Goal: Communication & Community: Answer question/provide support

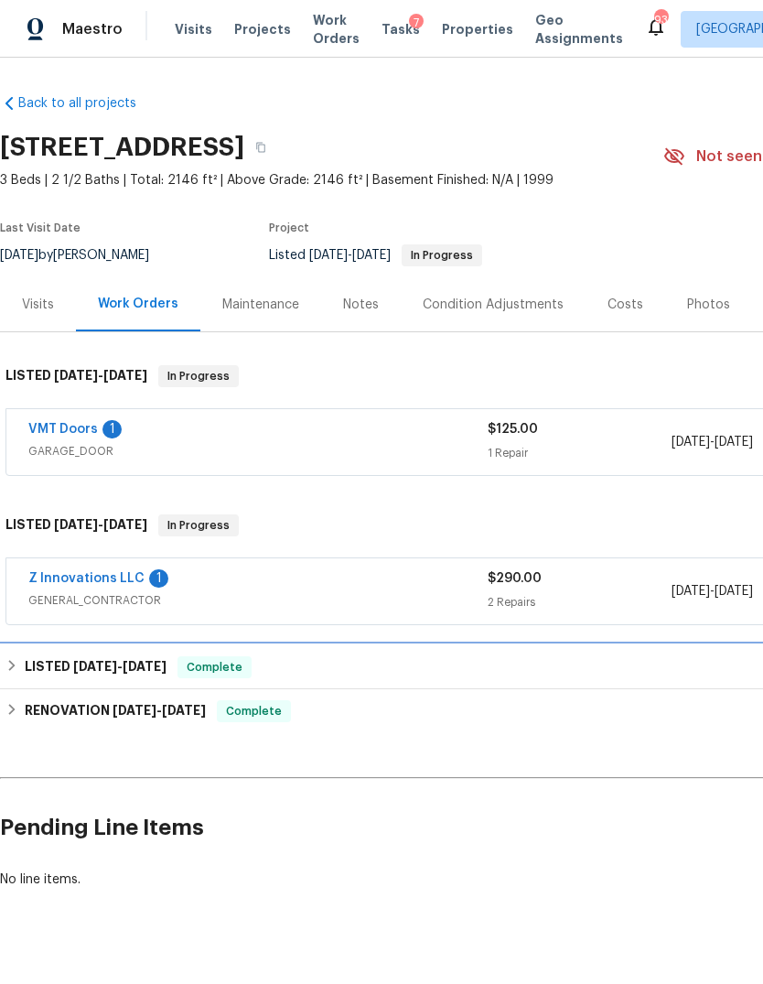
click at [167, 667] on span "[DATE]" at bounding box center [145, 666] width 44 height 13
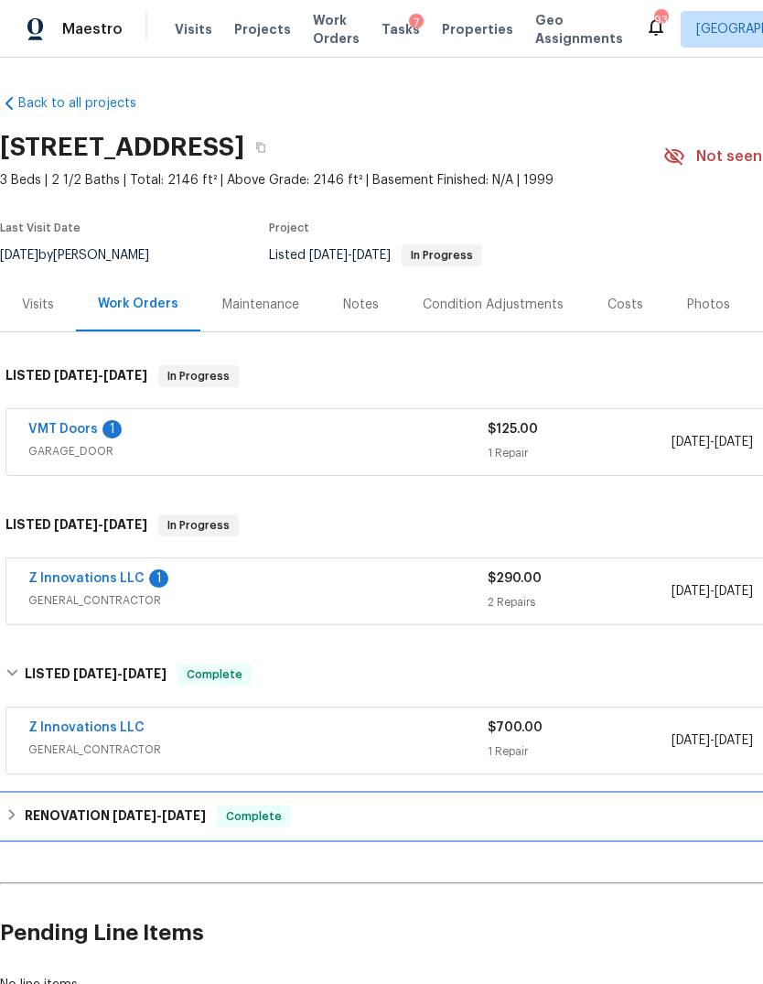
click at [127, 826] on h6 "RENOVATION [DATE] - [DATE]" at bounding box center [115, 816] width 181 height 22
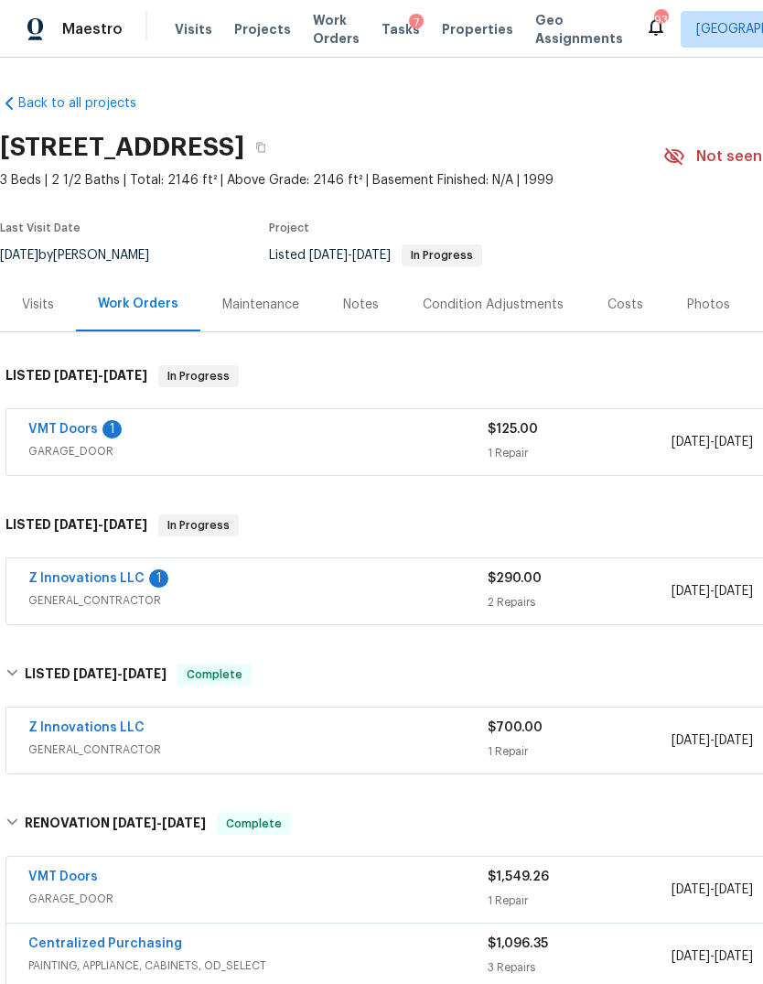
click at [611, 317] on div "Costs" at bounding box center [626, 304] width 80 height 54
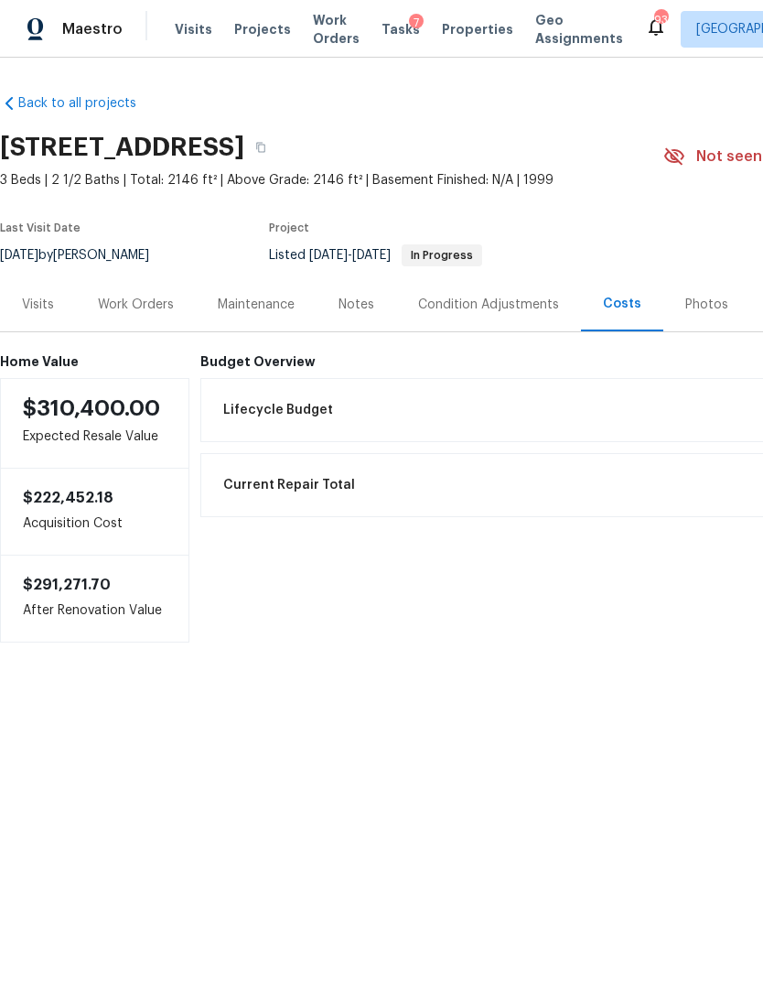
click at [364, 315] on div "Notes" at bounding box center [357, 304] width 80 height 54
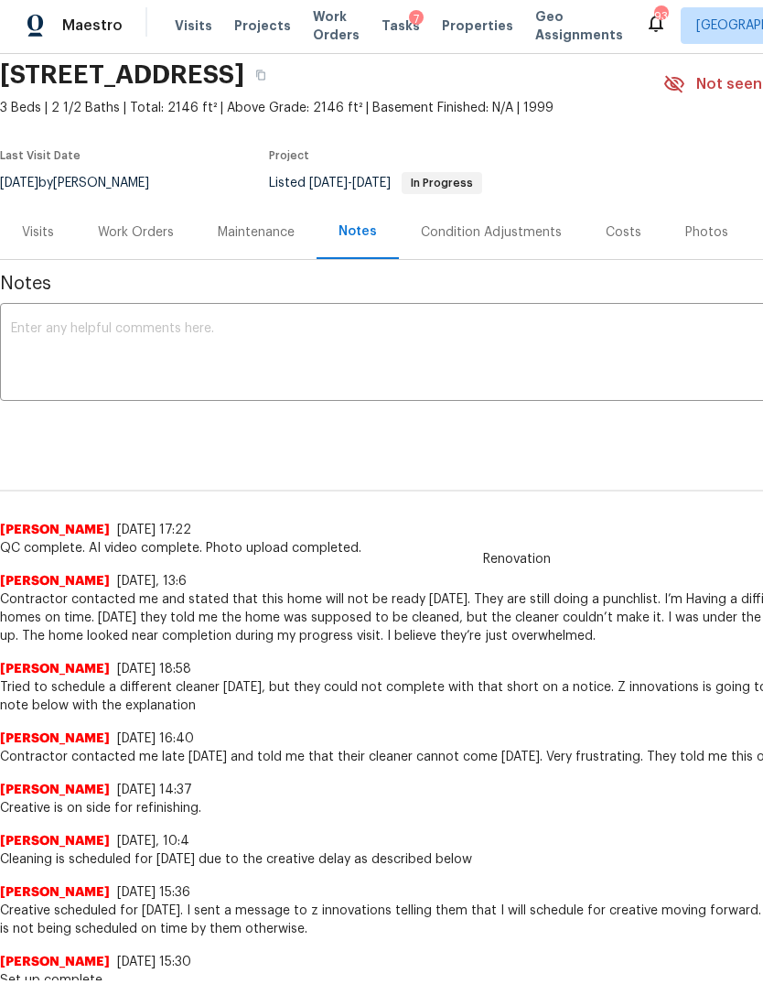
scroll to position [70, 0]
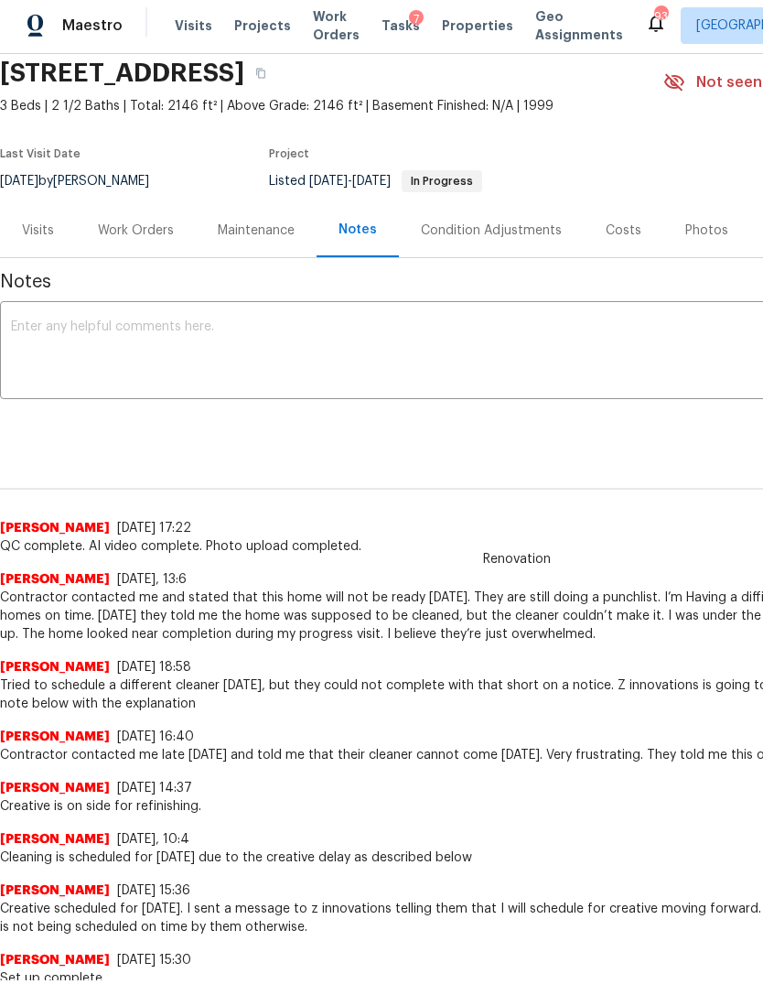
click at [514, 228] on div "Condition Adjustments" at bounding box center [491, 231] width 141 height 18
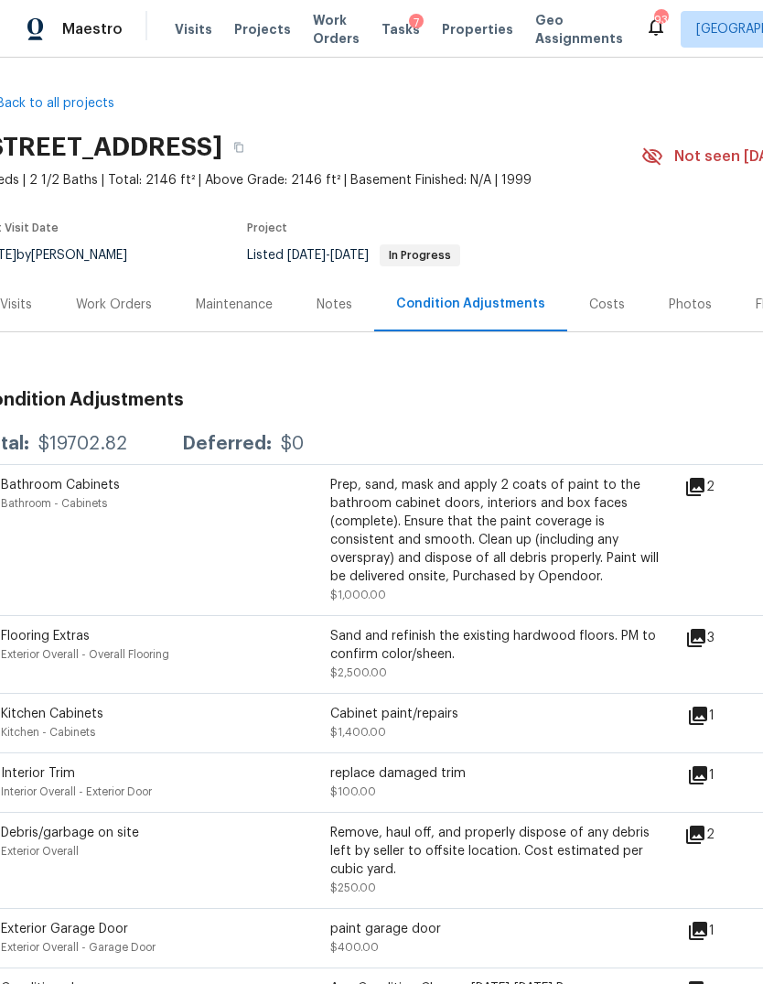
click at [123, 302] on div "Work Orders" at bounding box center [114, 305] width 76 height 18
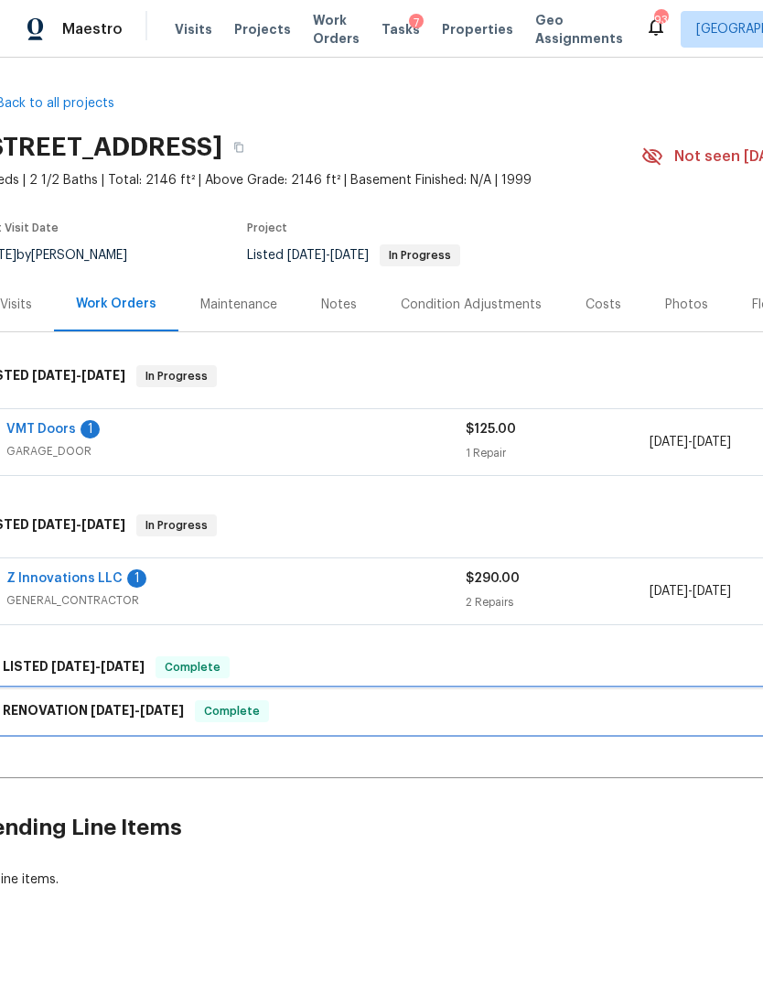
click at [118, 708] on span "[DATE]" at bounding box center [113, 710] width 44 height 13
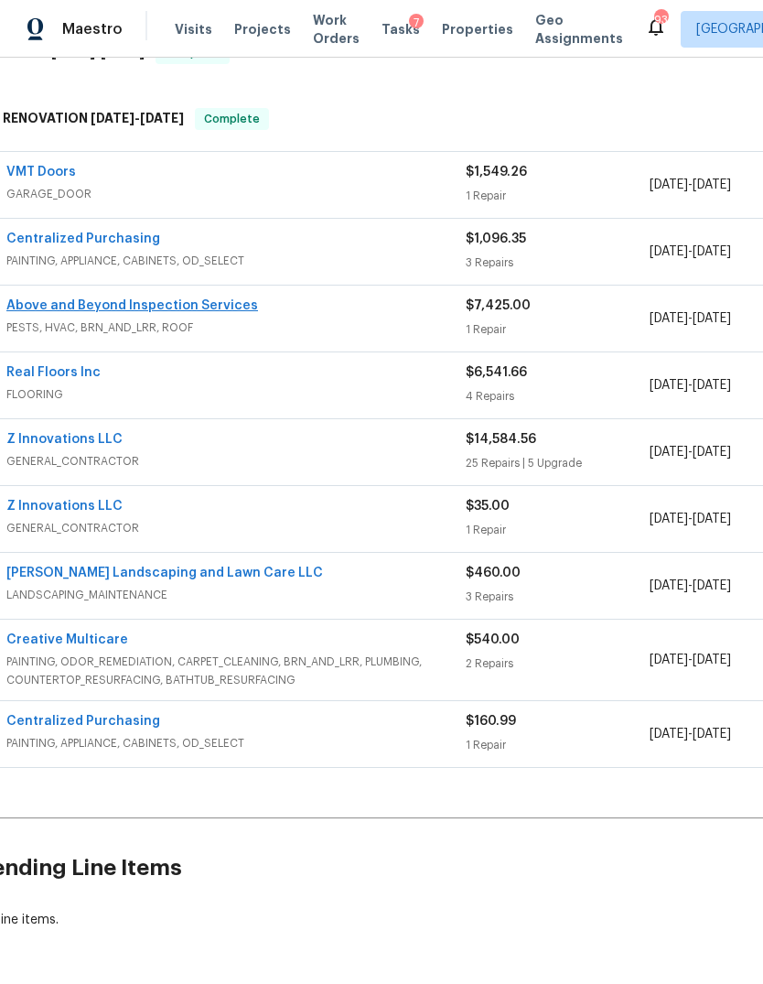
click at [224, 309] on link "Above and Beyond Inspection Services" at bounding box center [132, 305] width 252 height 13
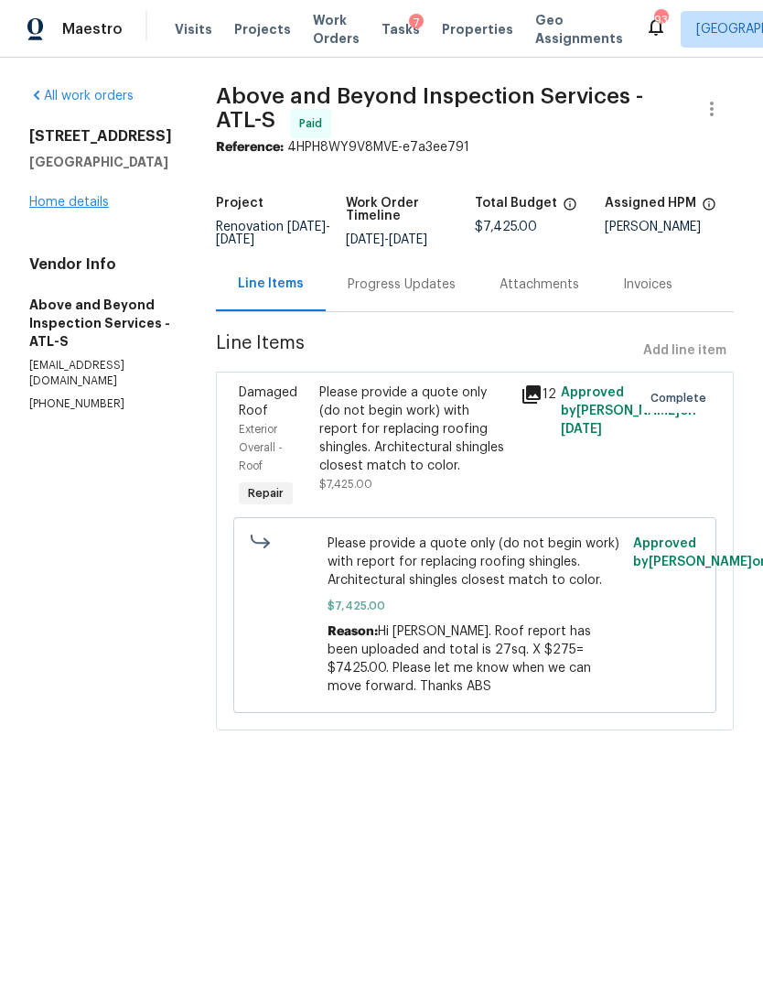
click at [82, 197] on link "Home details" at bounding box center [69, 202] width 80 height 13
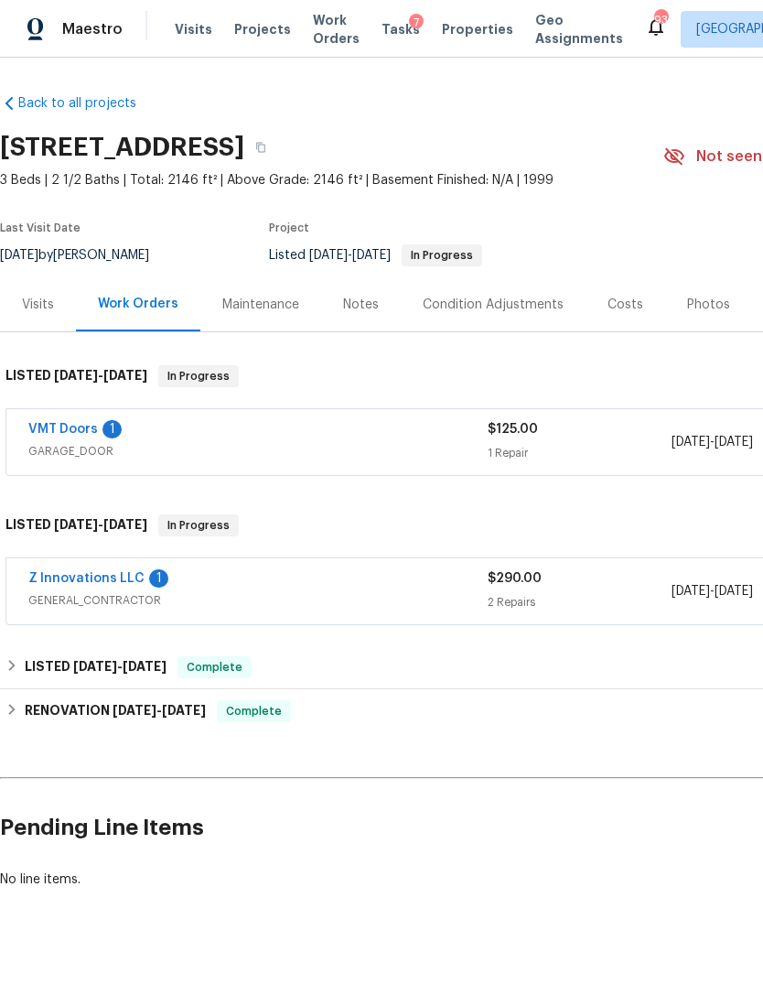
click at [504, 311] on div "Condition Adjustments" at bounding box center [493, 305] width 141 height 18
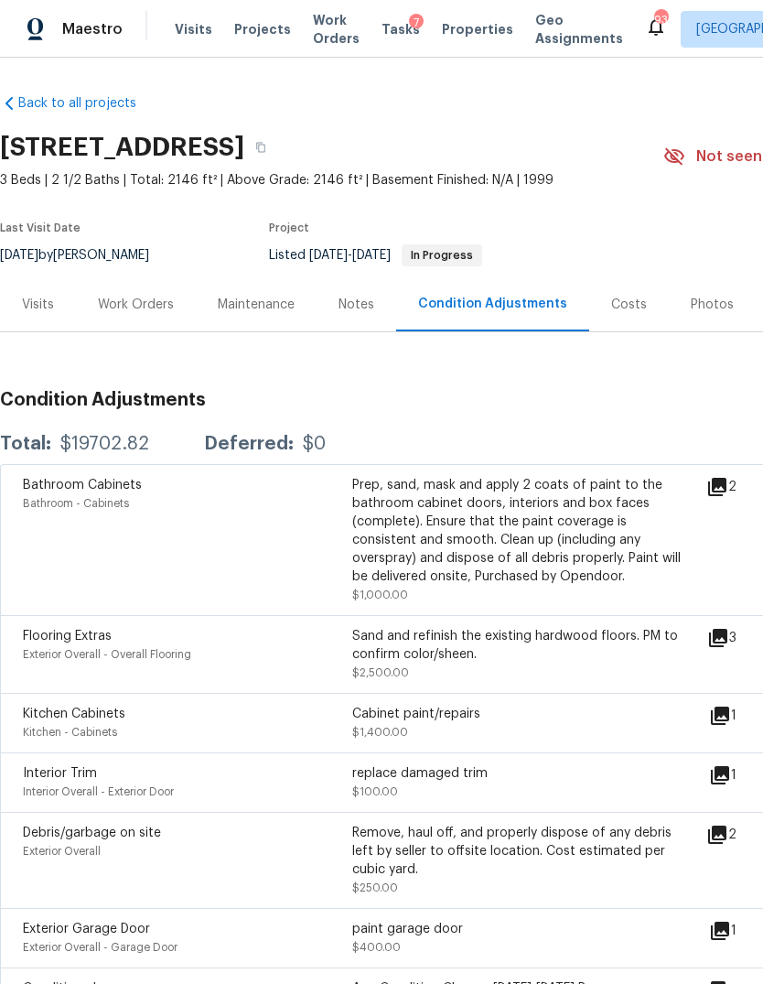
click at [43, 297] on div "Visits" at bounding box center [38, 305] width 32 height 18
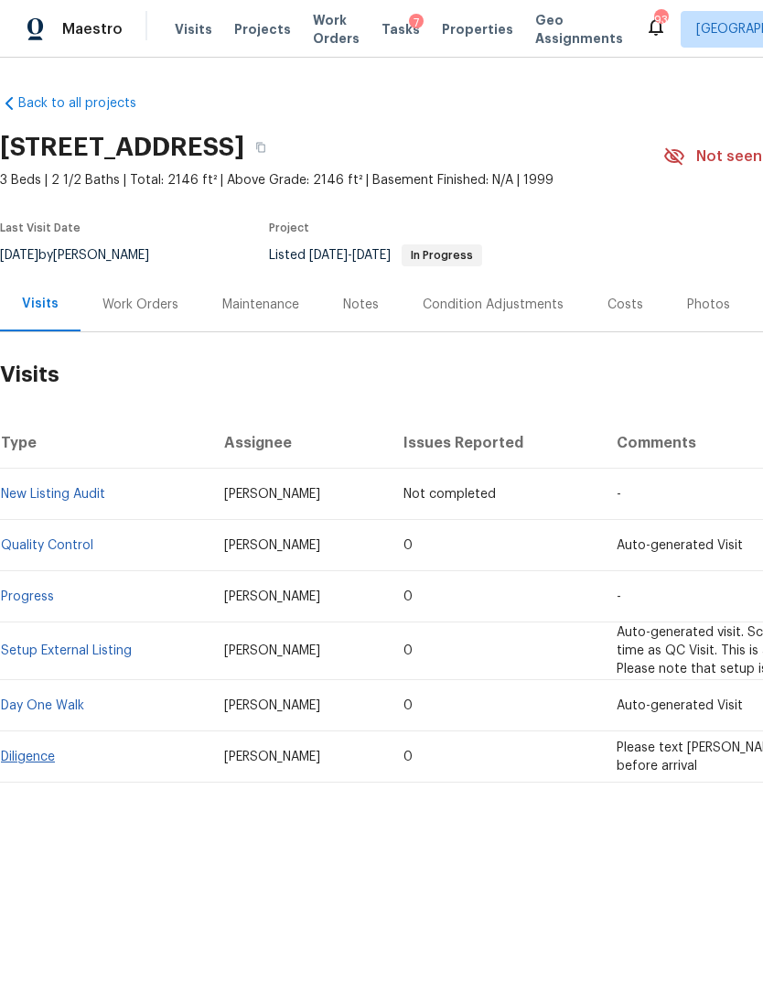
click at [48, 761] on link "Diligence" at bounding box center [28, 756] width 54 height 13
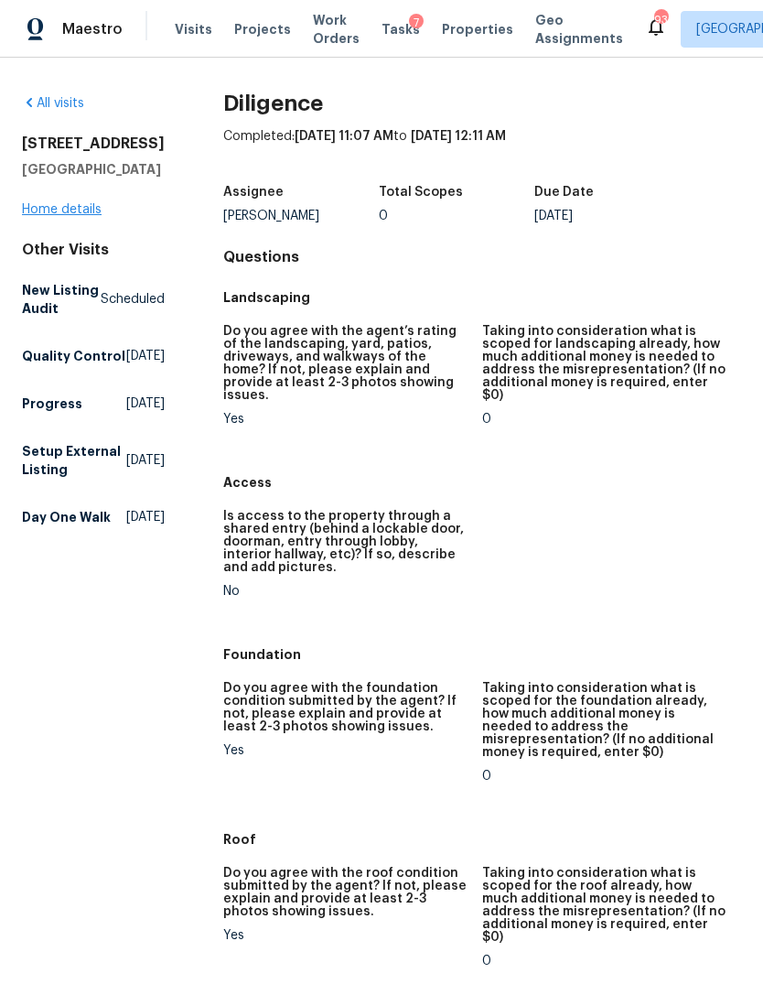
click at [52, 216] on link "Home details" at bounding box center [62, 209] width 80 height 13
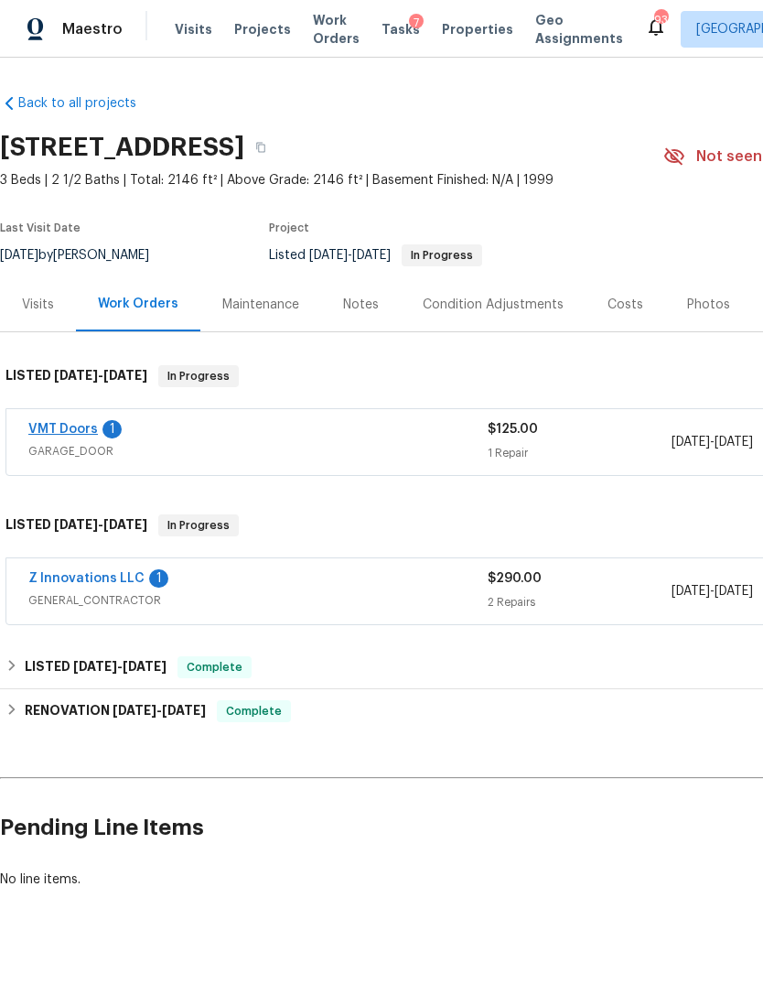
click at [70, 426] on link "VMT Doors" at bounding box center [63, 429] width 70 height 13
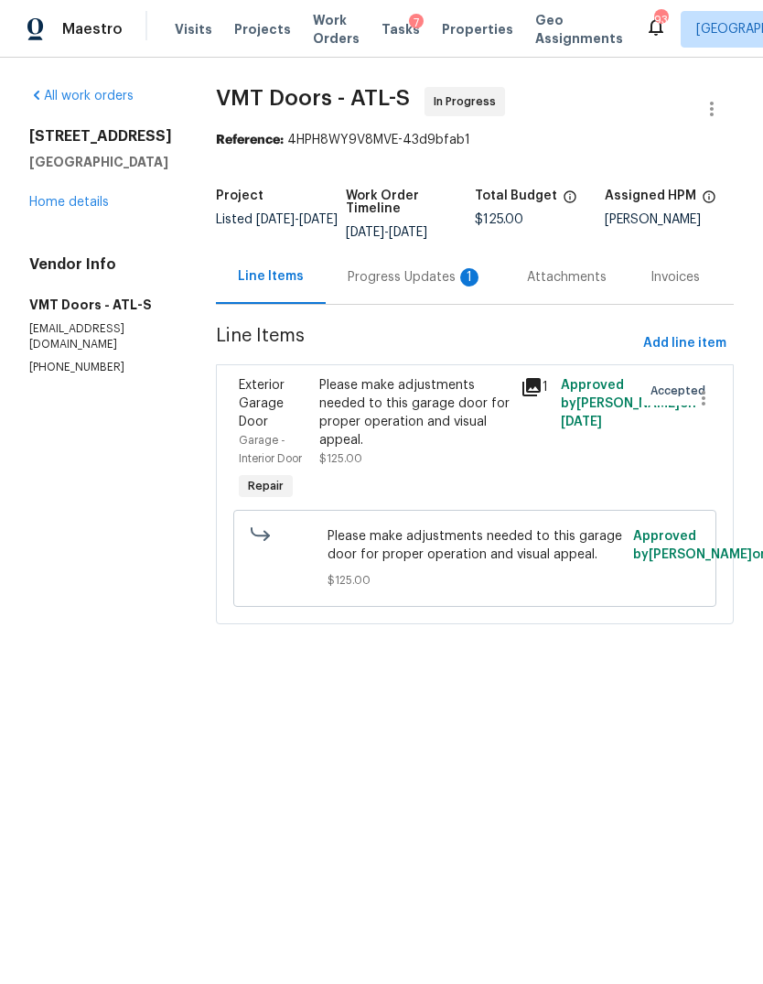
click at [436, 296] on div "Progress Updates 1" at bounding box center [415, 277] width 179 height 54
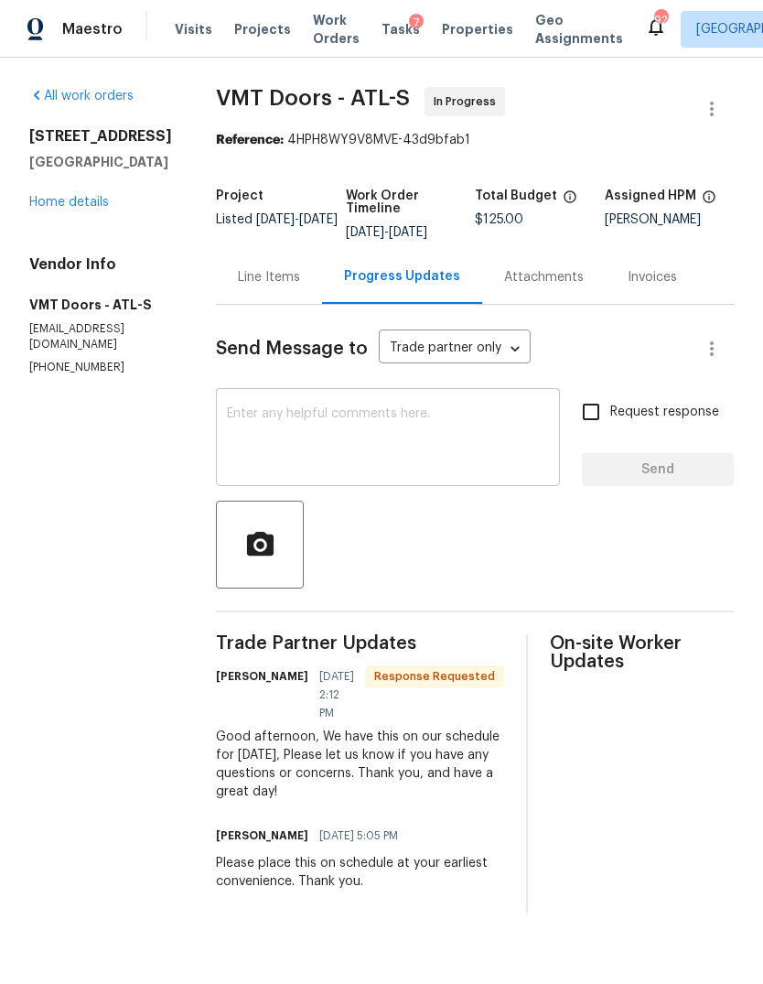
click at [425, 448] on textarea at bounding box center [388, 439] width 322 height 64
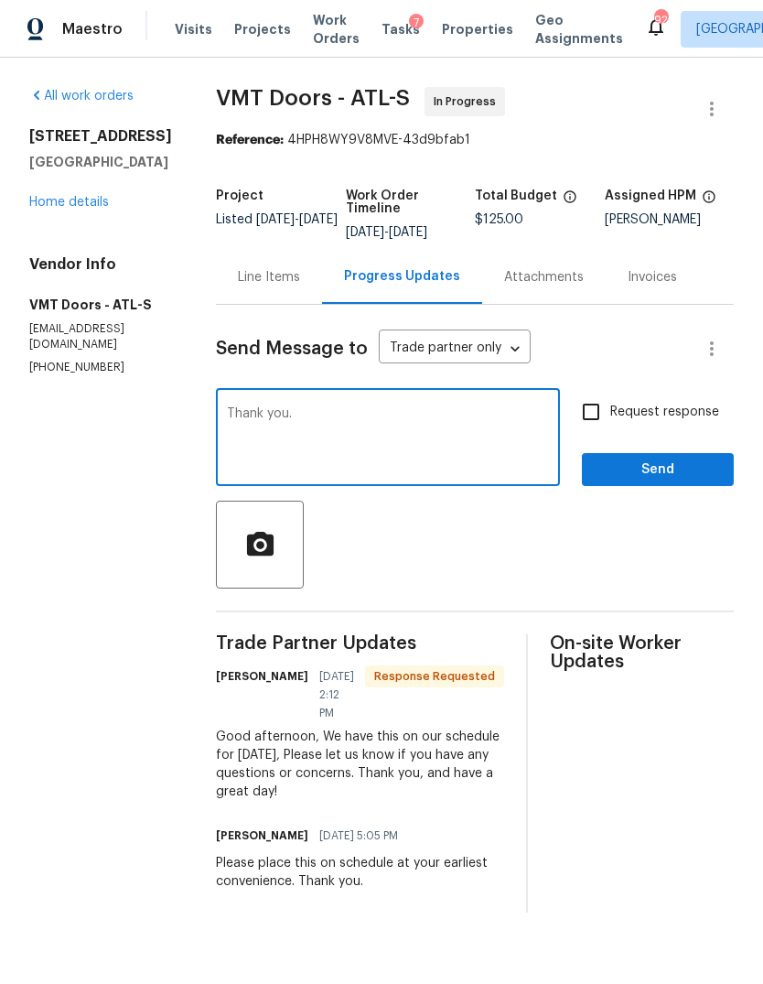
type textarea "Thank you."
click at [584, 405] on input "Request response" at bounding box center [591, 412] width 38 height 38
checkbox input "true"
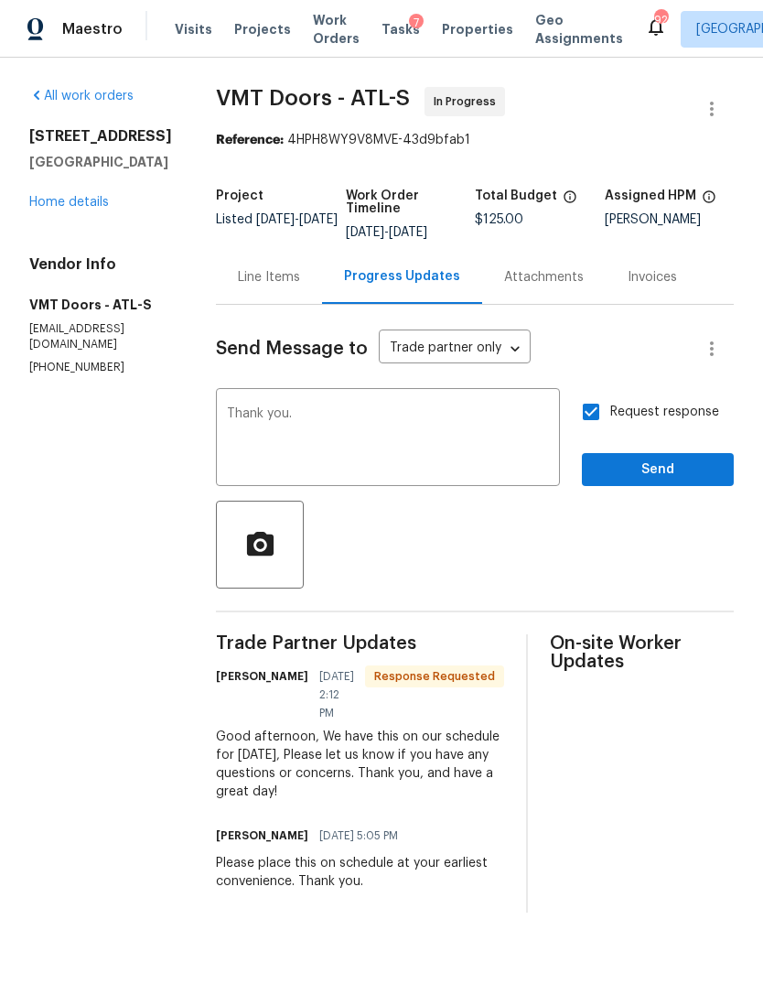
click at [652, 477] on span "Send" at bounding box center [658, 469] width 123 height 23
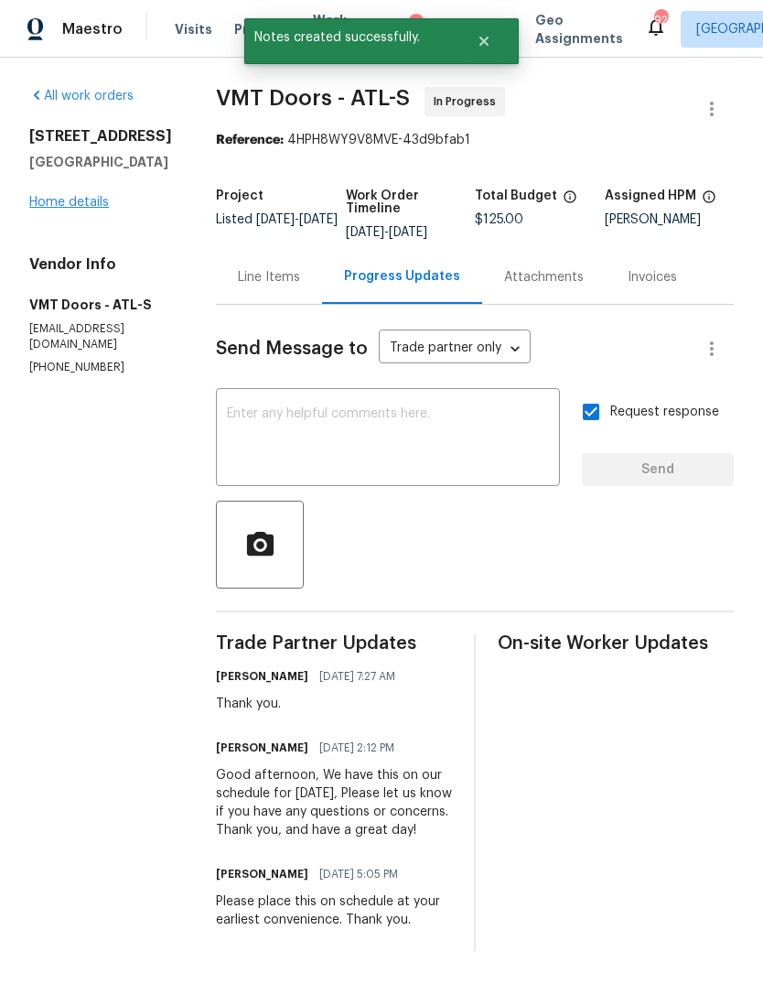
click at [80, 209] on link "Home details" at bounding box center [69, 202] width 80 height 13
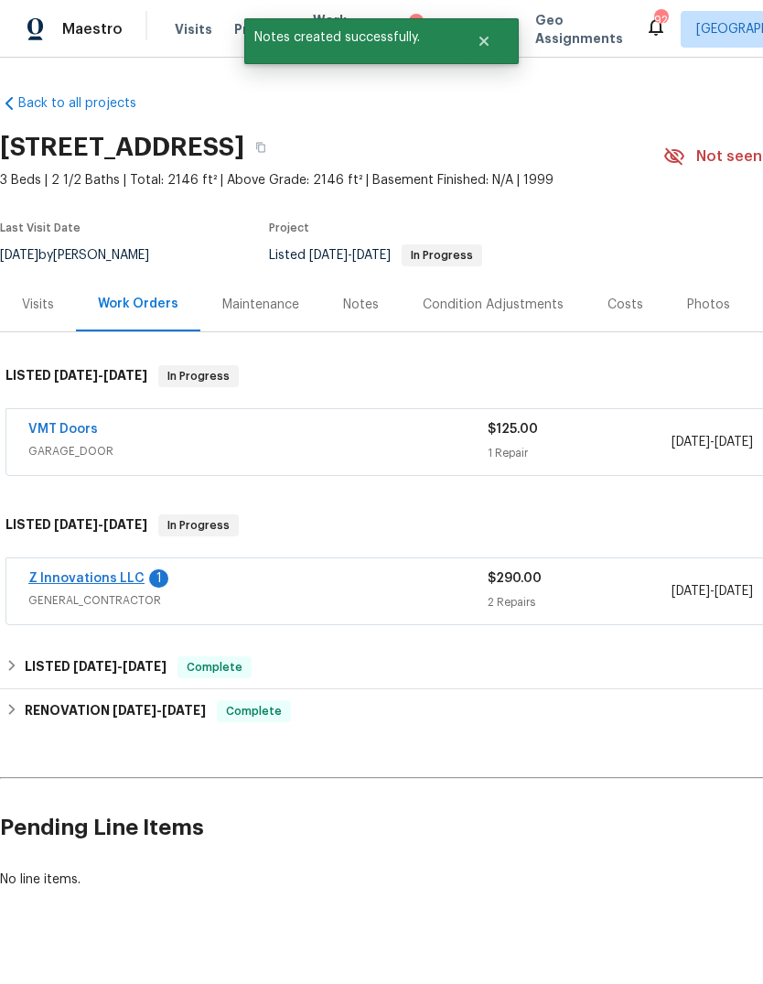
click at [107, 576] on link "Z Innovations LLC" at bounding box center [86, 578] width 116 height 13
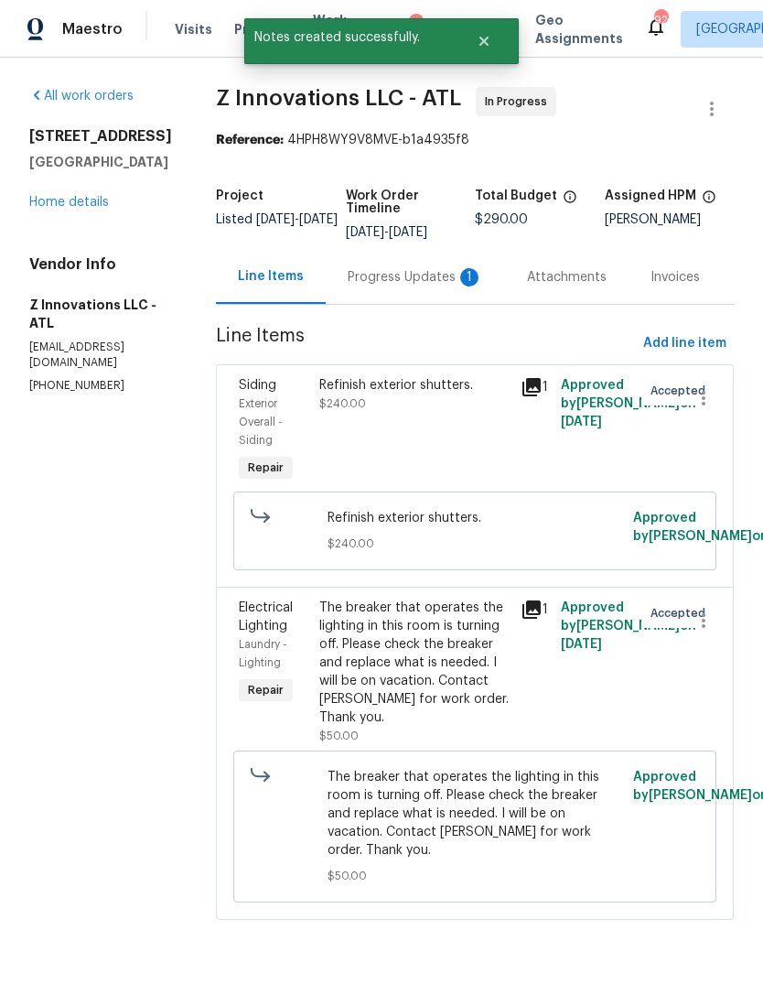
click at [420, 288] on div "Progress Updates 1" at bounding box center [415, 277] width 179 height 54
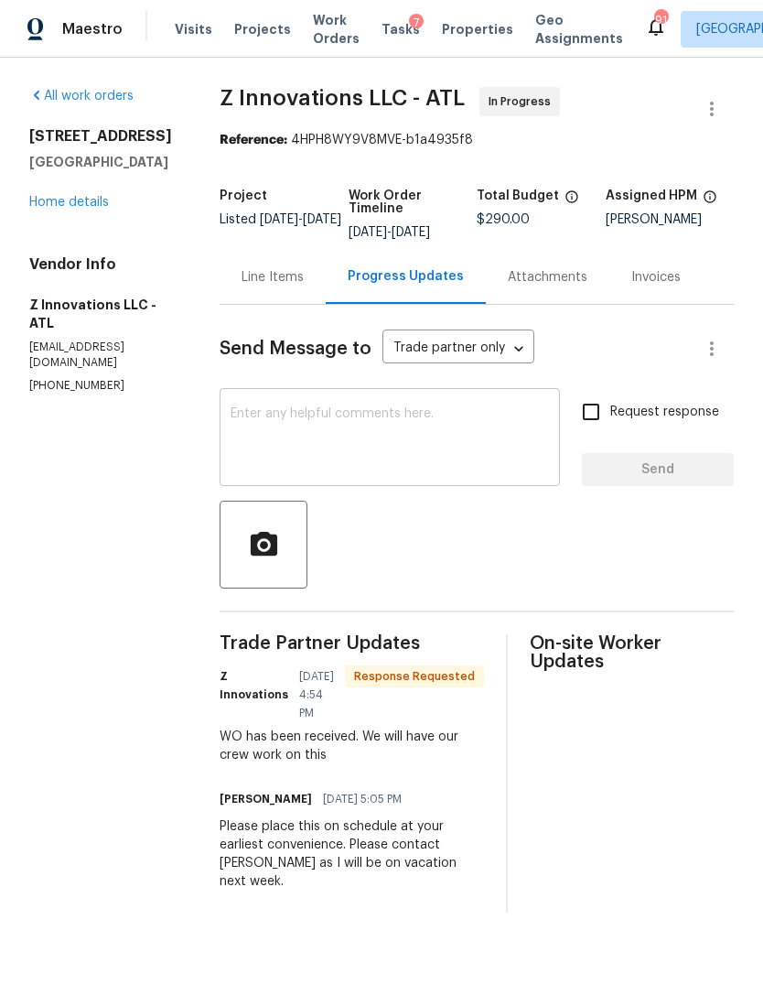
click at [421, 469] on textarea at bounding box center [390, 439] width 318 height 64
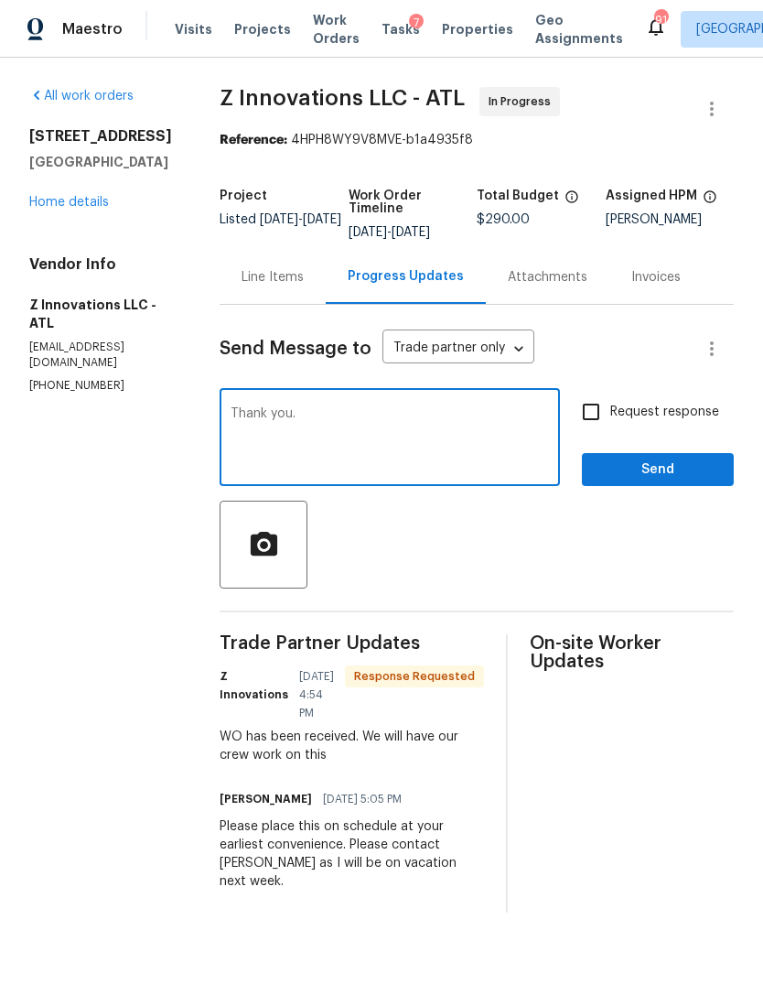
type textarea "Thank you."
click at [592, 411] on input "Request response" at bounding box center [591, 412] width 38 height 38
checkbox input "true"
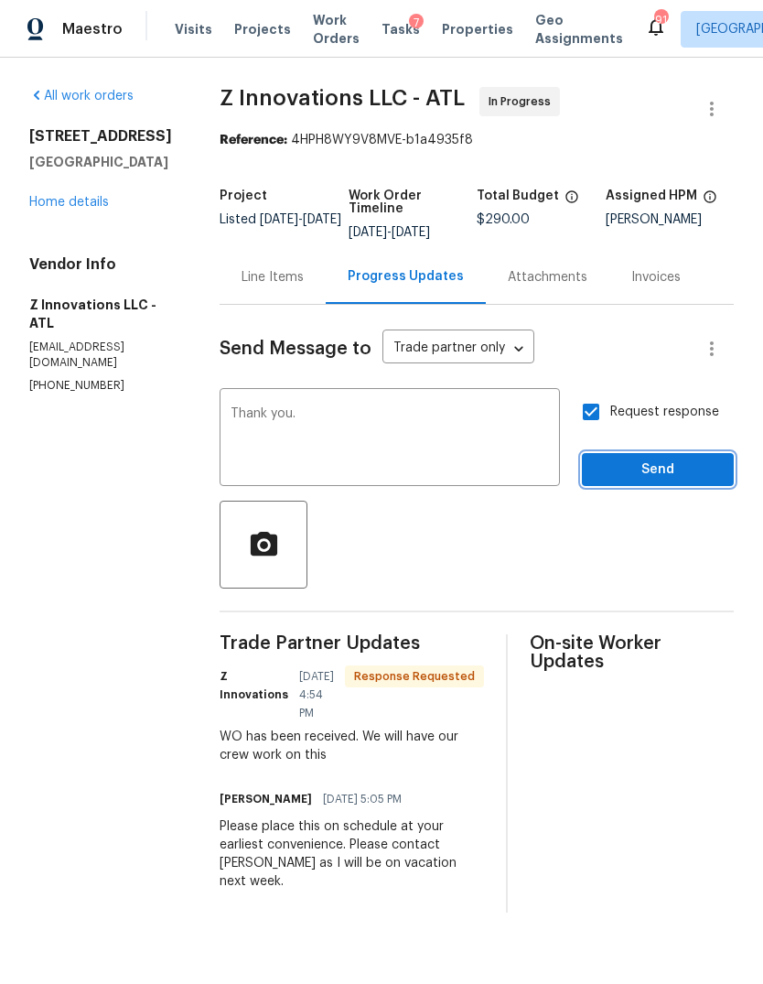
click at [659, 478] on span "Send" at bounding box center [658, 469] width 123 height 23
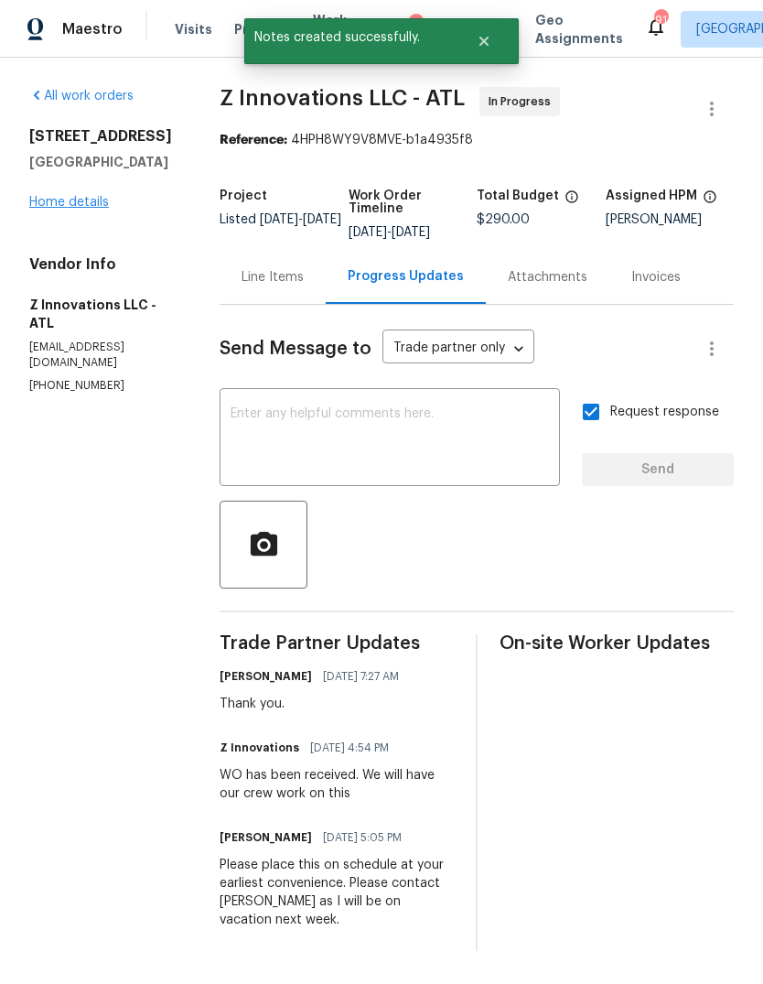
click at [101, 205] on link "Home details" at bounding box center [69, 202] width 80 height 13
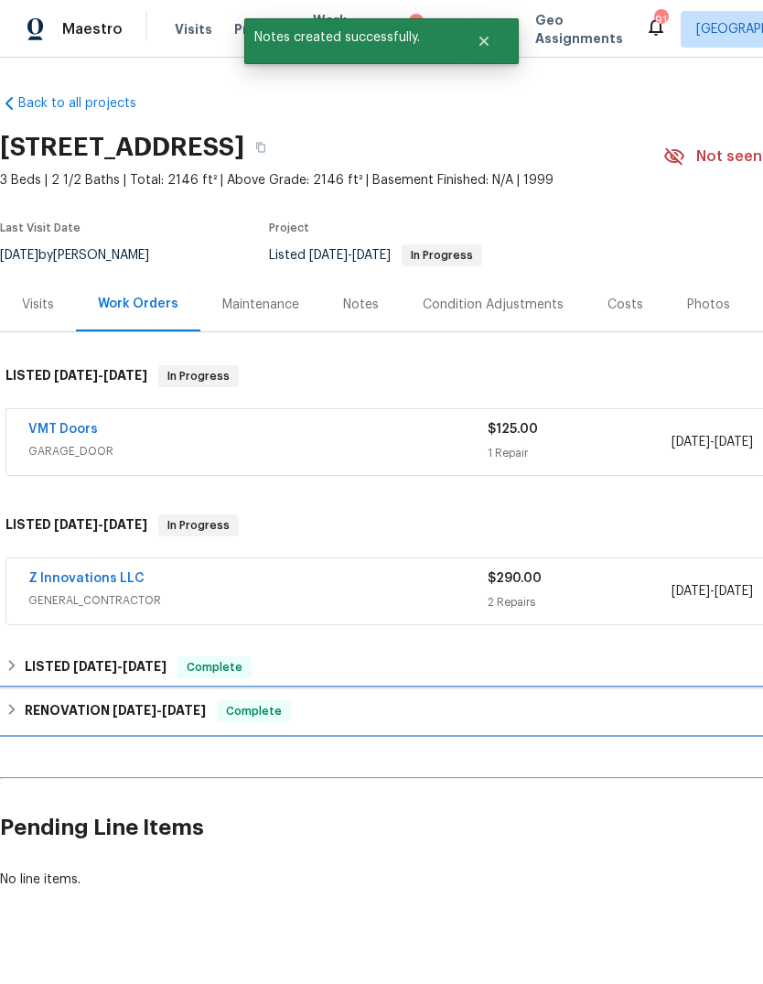
click at [176, 731] on div "RENOVATION [DATE] - [DATE] Complete" at bounding box center [517, 711] width 1034 height 44
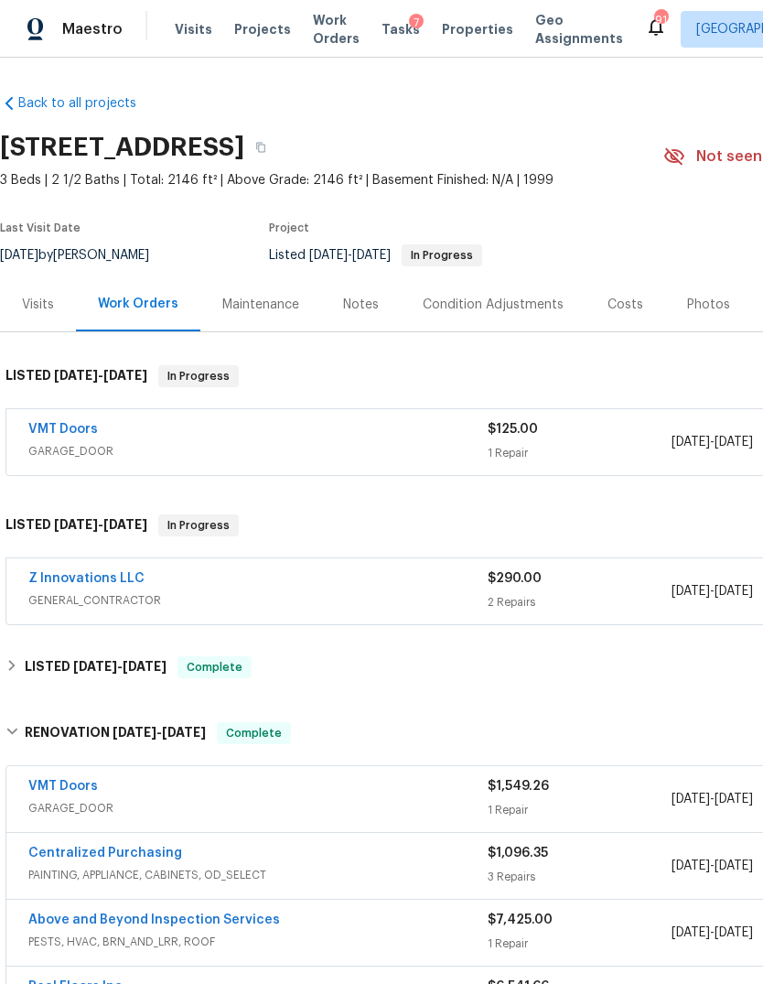
click at [520, 306] on div "Condition Adjustments" at bounding box center [493, 305] width 141 height 18
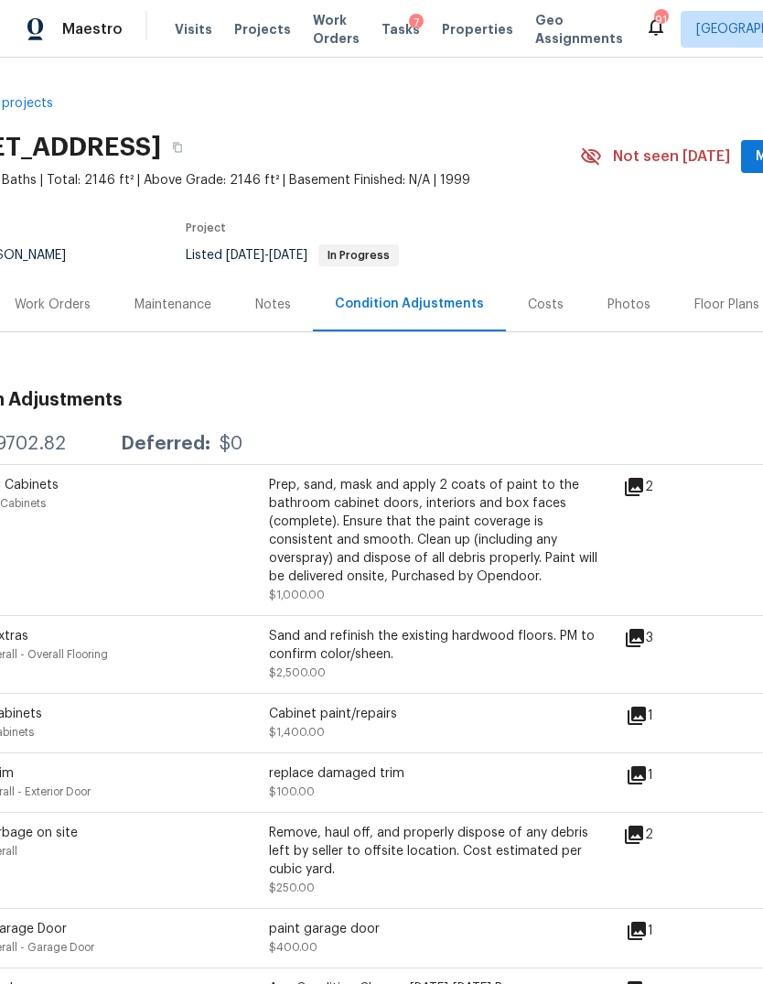
scroll to position [0, 83]
click at [77, 307] on div "Work Orders" at bounding box center [53, 305] width 76 height 18
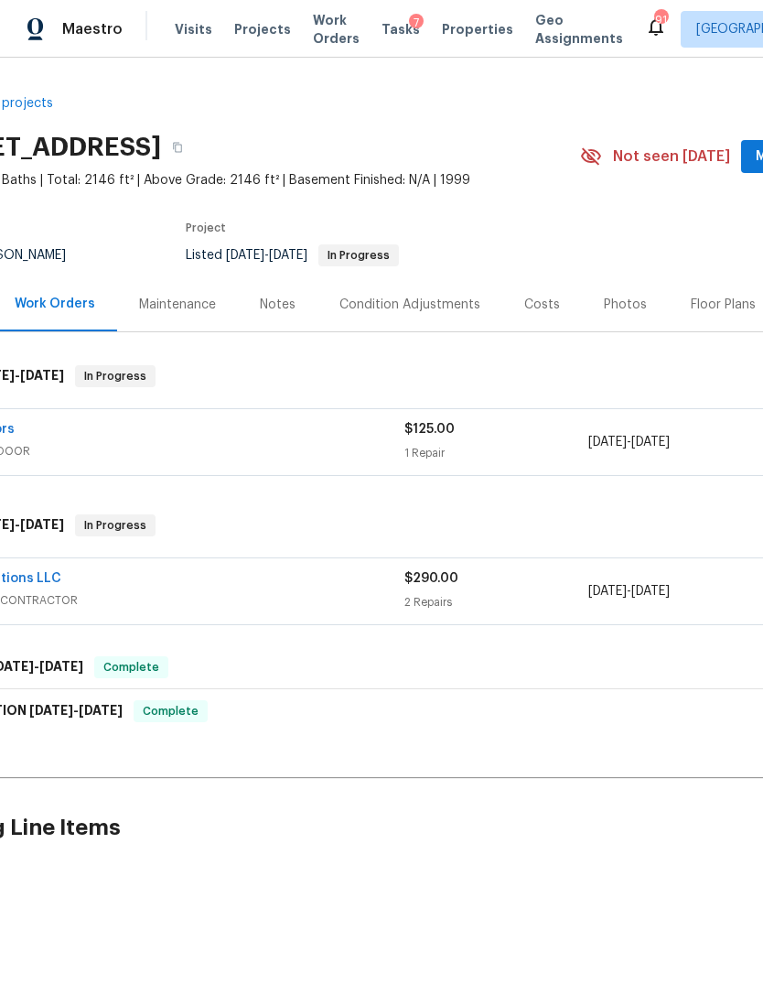
click at [442, 320] on div "Condition Adjustments" at bounding box center [410, 304] width 185 height 54
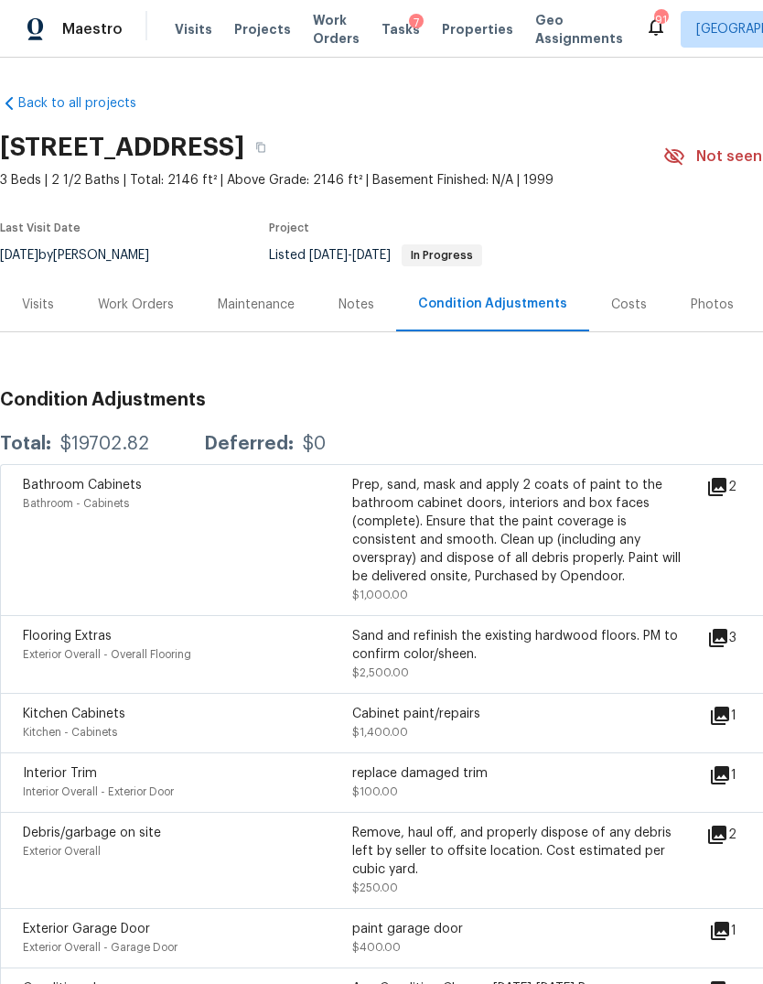
click at [150, 306] on div "Work Orders" at bounding box center [136, 305] width 76 height 18
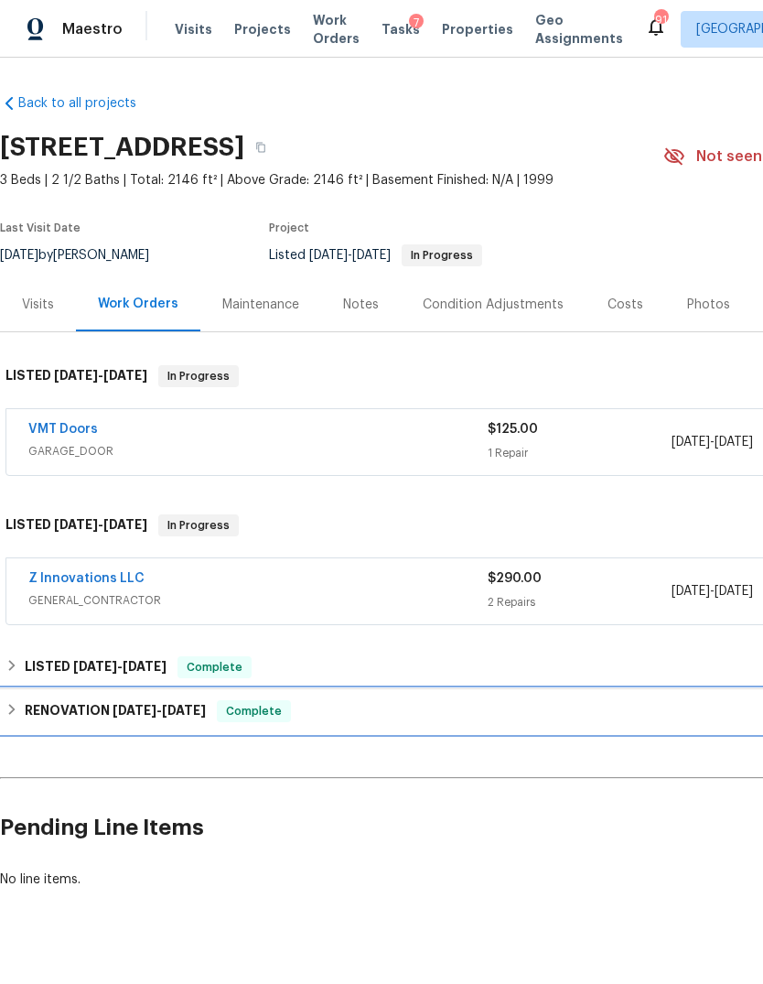
click at [151, 727] on div "RENOVATION [DATE] - [DATE] Complete" at bounding box center [517, 711] width 1034 height 44
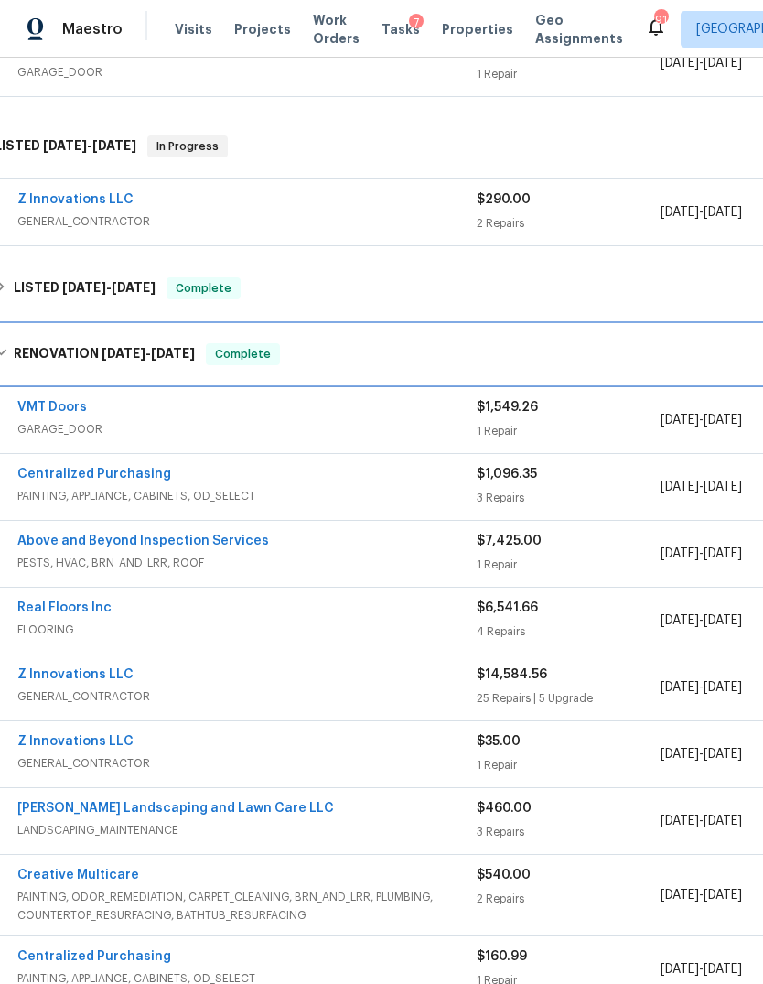
scroll to position [393, 9]
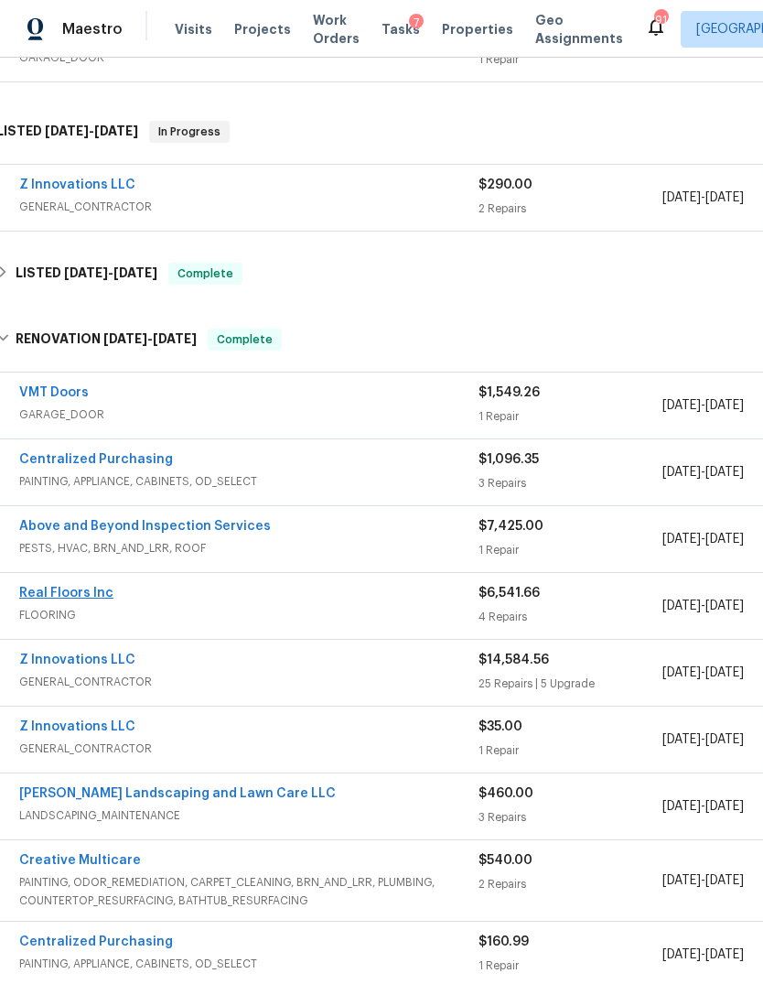
click at [70, 596] on link "Real Floors Inc" at bounding box center [66, 593] width 94 height 13
